Goal: Transaction & Acquisition: Purchase product/service

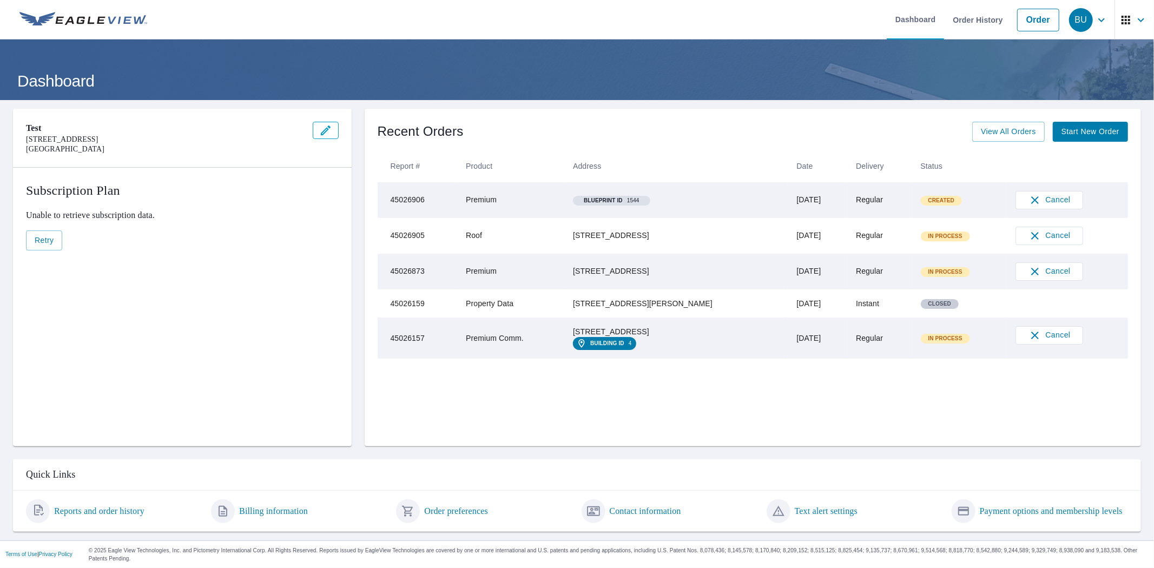
drag, startPoint x: 668, startPoint y: 242, endPoint x: 581, endPoint y: 232, distance: 87.7
click at [581, 232] on td "[STREET_ADDRESS]" at bounding box center [675, 236] width 223 height 36
copy div "[STREET_ADDRESS]"
click at [1023, 21] on link "Order" at bounding box center [1038, 20] width 42 height 23
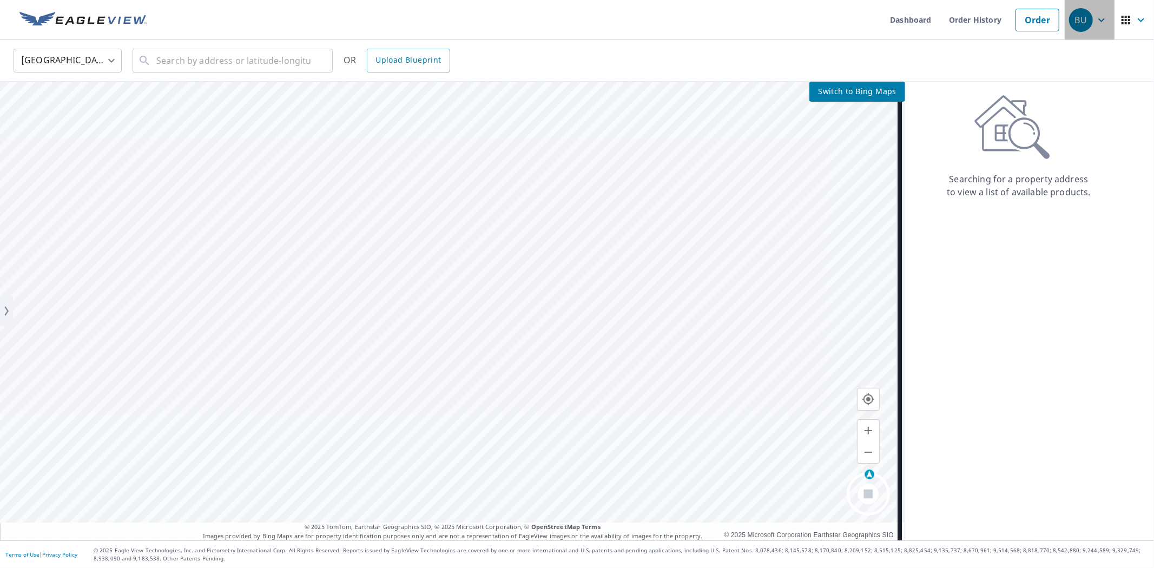
click at [1095, 21] on icon "button" at bounding box center [1101, 20] width 13 height 13
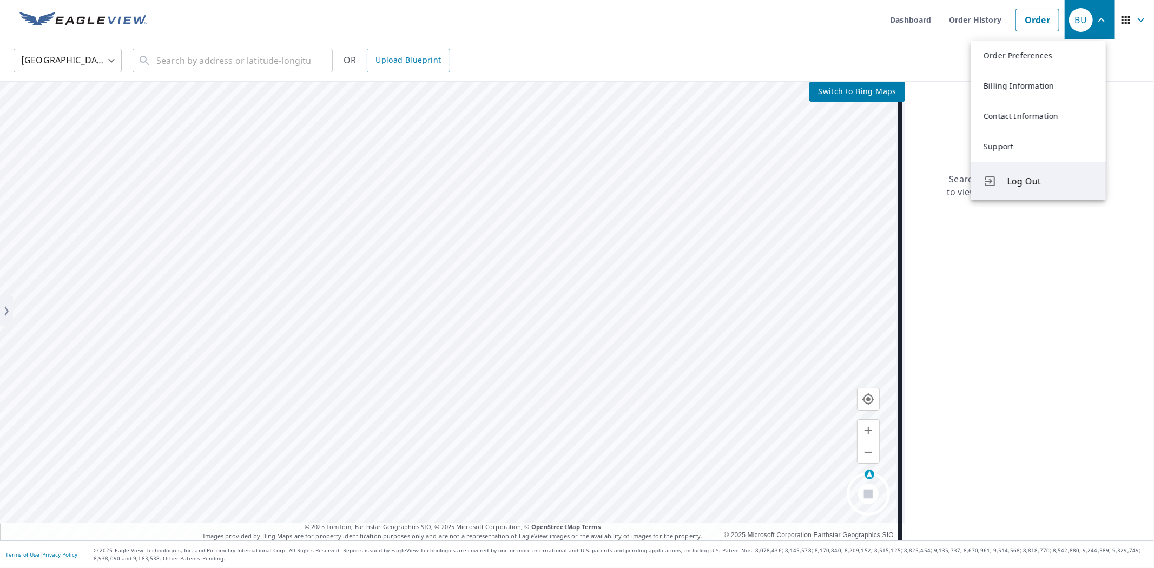
click at [1022, 176] on span "Log Out" at bounding box center [1049, 181] width 85 height 13
